Goal: Transaction & Acquisition: Purchase product/service

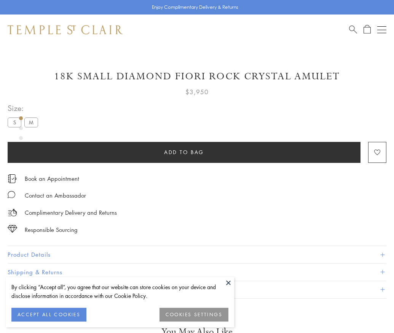
click at [184, 152] on span "Add to bag" at bounding box center [184, 152] width 40 height 8
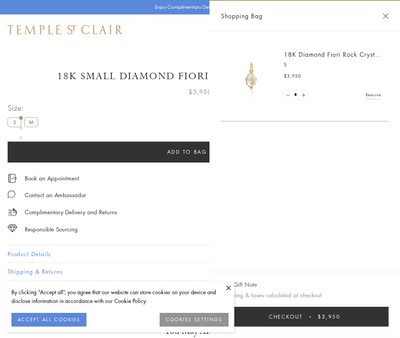
click at [307, 317] on button "Checkout $3,950" at bounding box center [305, 317] width 168 height 20
